Goal: Information Seeking & Learning: Learn about a topic

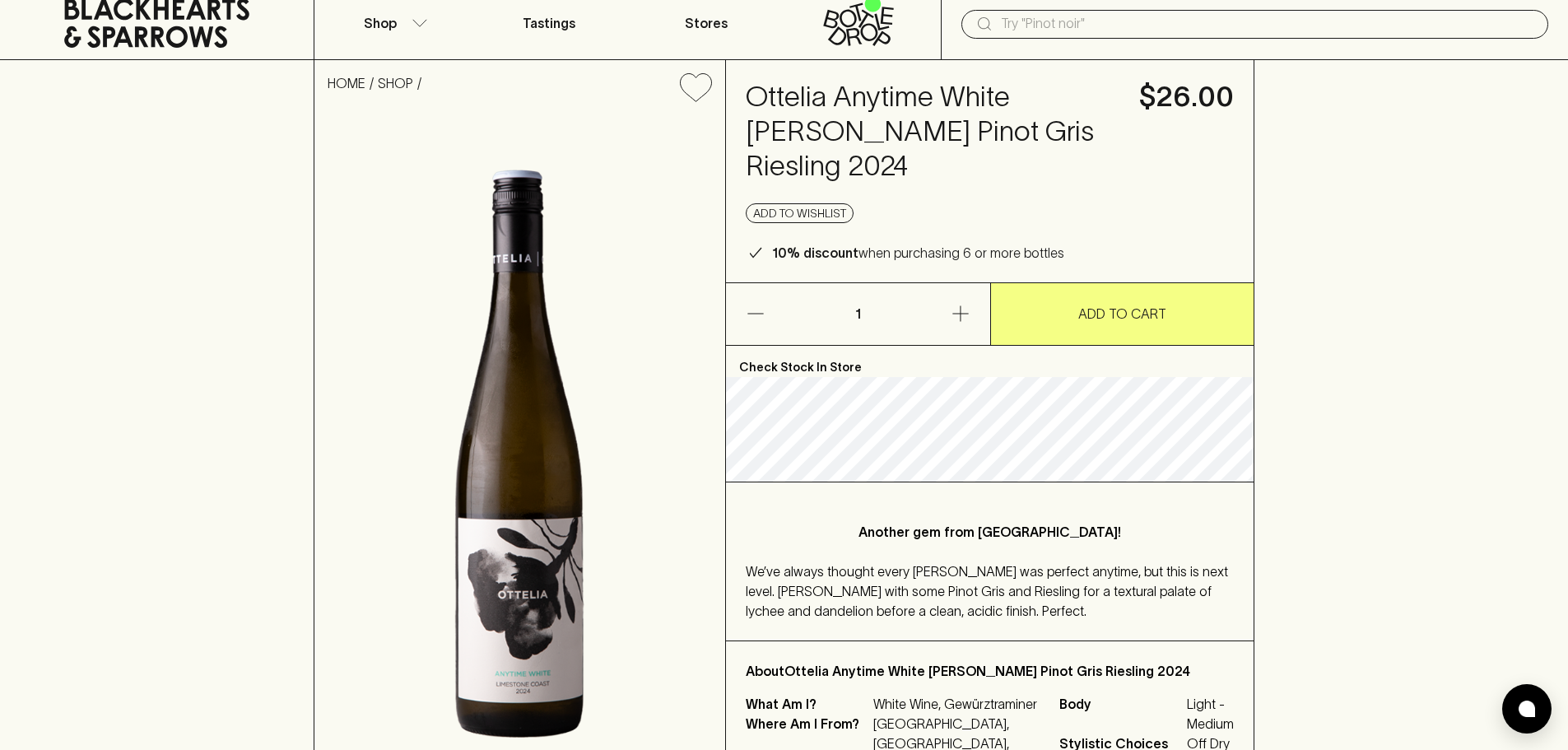
scroll to position [82, 0]
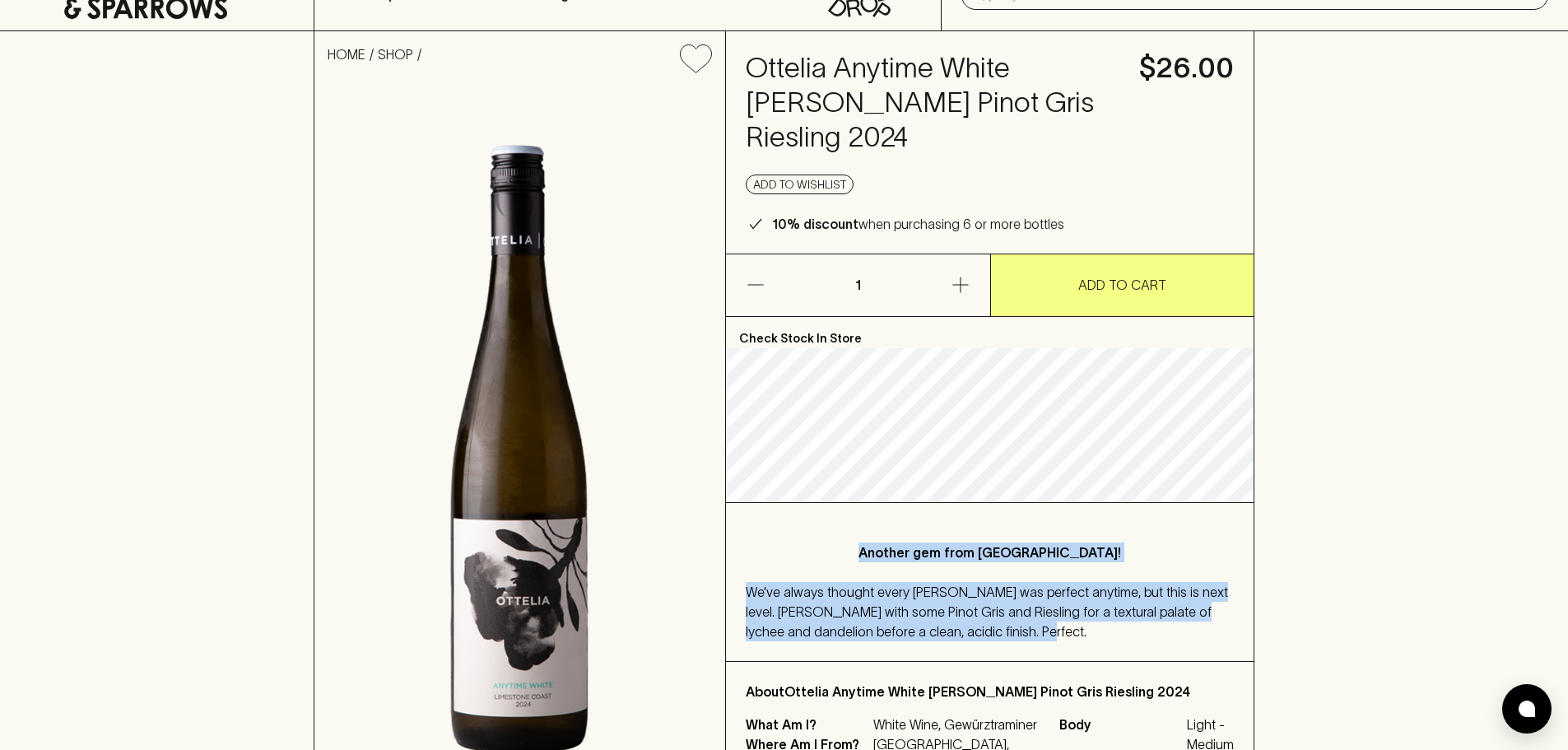
drag, startPoint x: 794, startPoint y: 513, endPoint x: 1031, endPoint y: 614, distance: 257.6
click at [1031, 614] on div "Another gem from [GEOGRAPHIC_DATA]! We’ve always thought every [PERSON_NAME] wa…" at bounding box center [990, 582] width 527 height 158
click at [1039, 599] on div "We’ve always thought every [PERSON_NAME] was perfect anytime, but this is next …" at bounding box center [990, 611] width 488 height 59
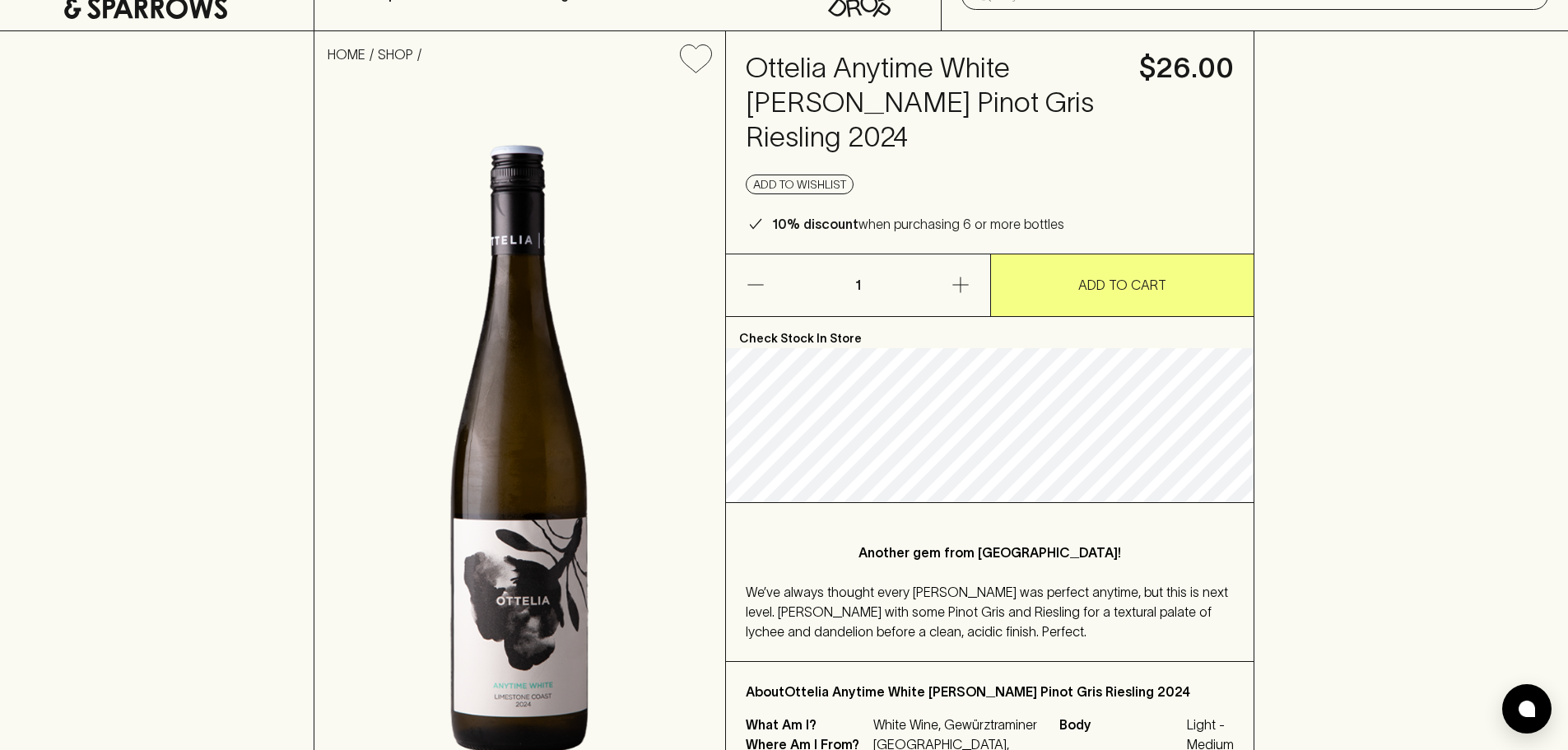
click at [1039, 599] on div "We’ve always thought every [PERSON_NAME] was perfect anytime, but this is next …" at bounding box center [990, 611] width 488 height 59
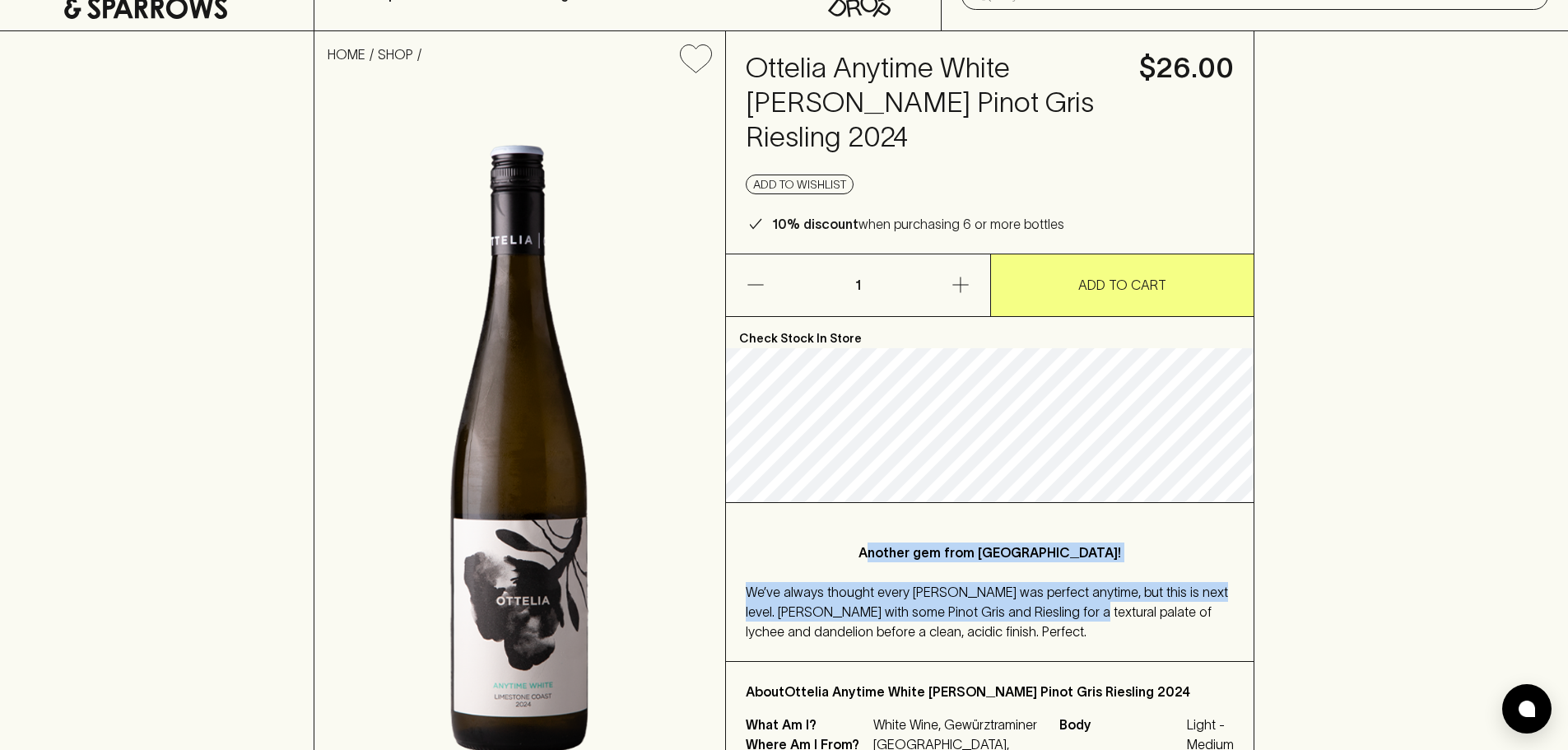
drag, startPoint x: 930, startPoint y: 520, endPoint x: 1042, endPoint y: 570, distance: 122.7
click at [1042, 570] on div "Another gem from [GEOGRAPHIC_DATA]! We’ve always thought every [PERSON_NAME] wa…" at bounding box center [990, 582] width 527 height 158
click at [1042, 584] on span "We’ve always thought every [PERSON_NAME] was perfect anytime, but this is next …" at bounding box center [986, 612] width 482 height 55
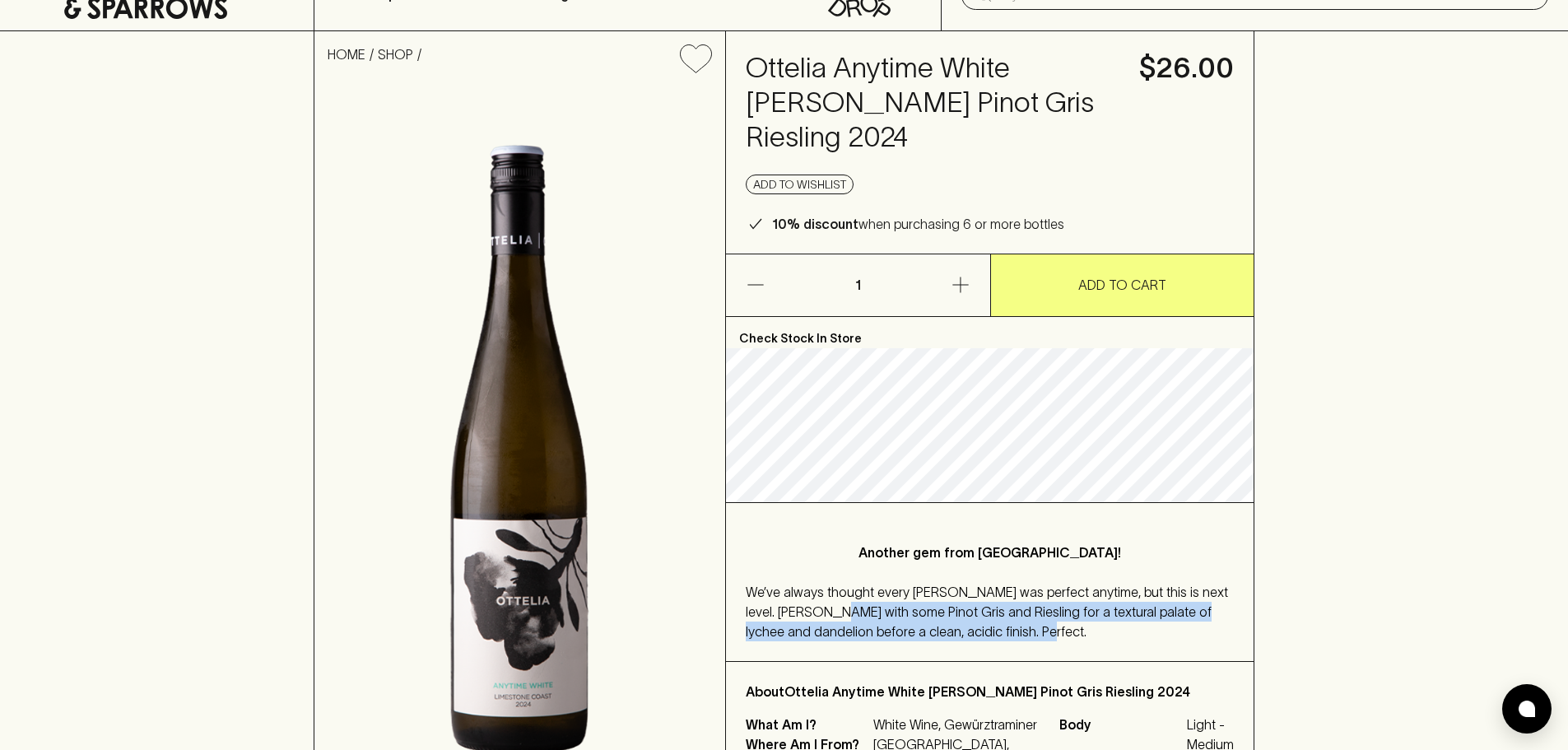
drag, startPoint x: 805, startPoint y: 578, endPoint x: 1031, endPoint y: 600, distance: 227.1
click at [1031, 600] on div "We’ve always thought every [PERSON_NAME] was perfect anytime, but this is next …" at bounding box center [990, 611] width 488 height 59
click at [1029, 595] on div "We’ve always thought every [PERSON_NAME] was perfect anytime, but this is next …" at bounding box center [990, 611] width 488 height 59
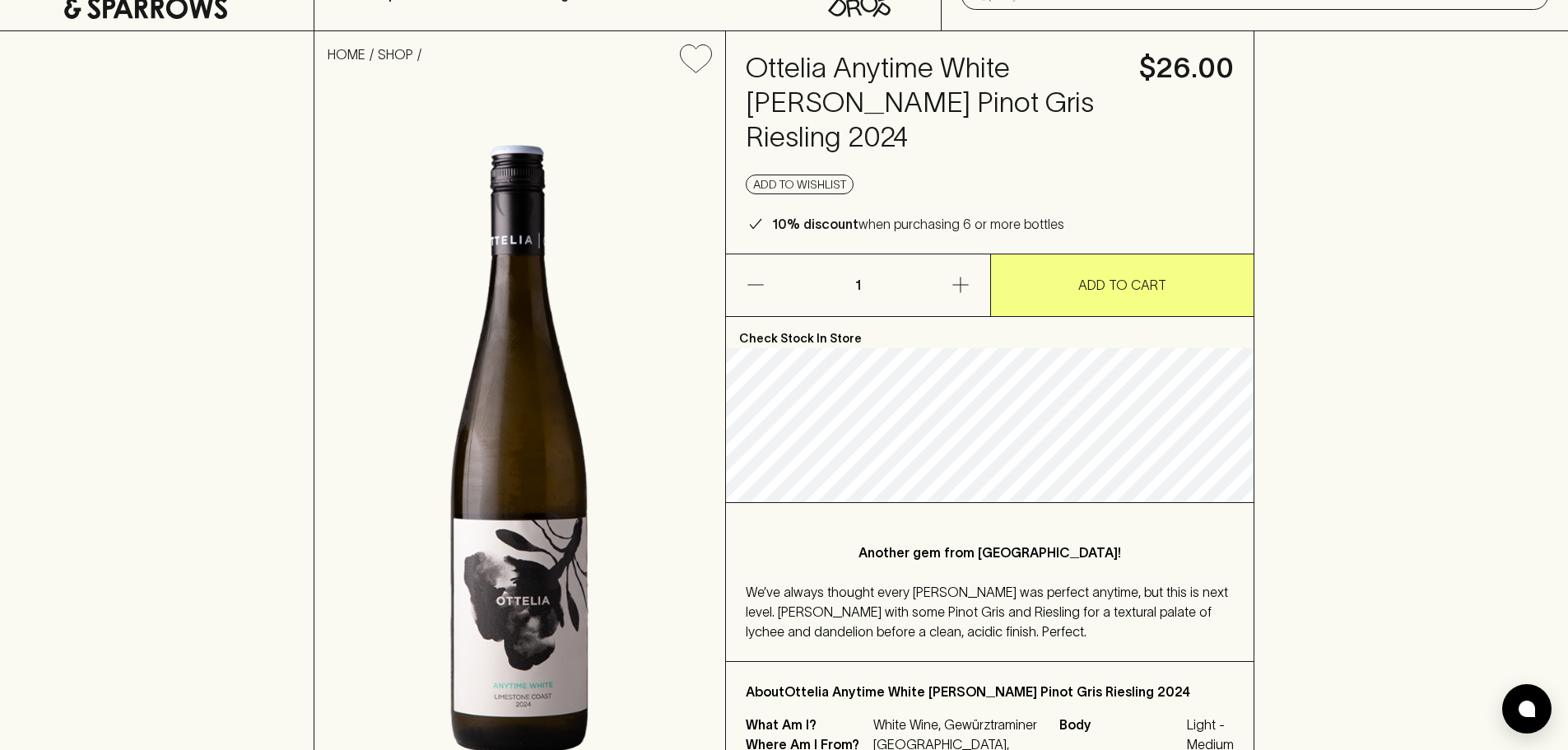
click at [893, 546] on div "Another gem from [GEOGRAPHIC_DATA]! We’ve always thought every [PERSON_NAME] wa…" at bounding box center [990, 582] width 527 height 158
